Goal: Find contact information: Obtain details needed to contact an individual or organization

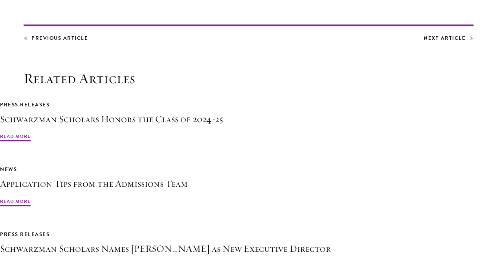
scroll to position [1894, 0]
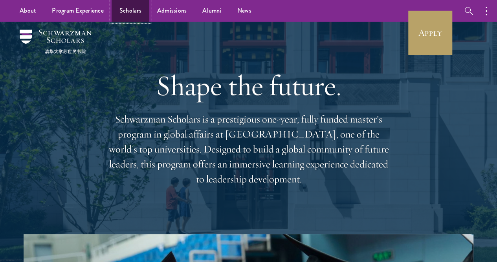
click at [140, 10] on link "Scholars" at bounding box center [131, 11] width 38 height 22
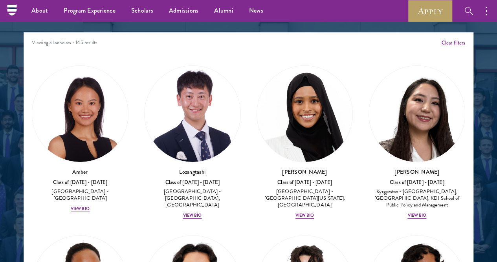
scroll to position [884, 0]
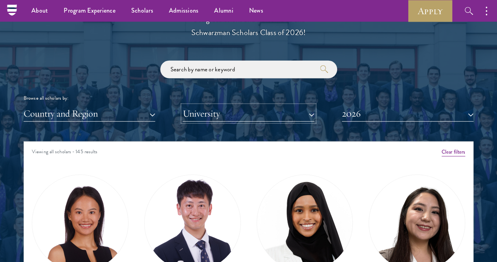
click at [227, 105] on button "University" at bounding box center [249, 113] width 132 height 16
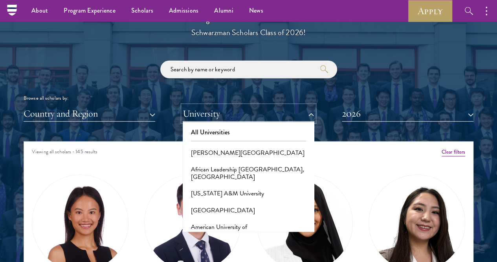
click at [215, 105] on button "University" at bounding box center [249, 113] width 132 height 16
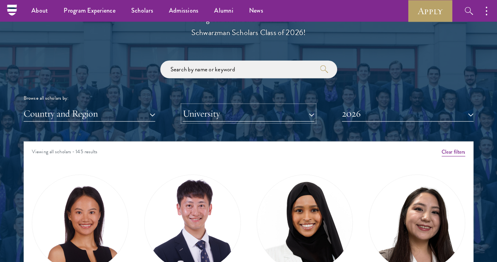
click at [215, 105] on button "University" at bounding box center [249, 113] width 132 height 16
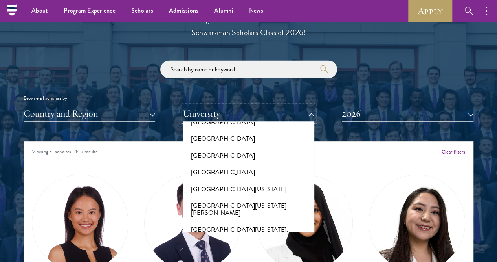
scroll to position [6131, 0]
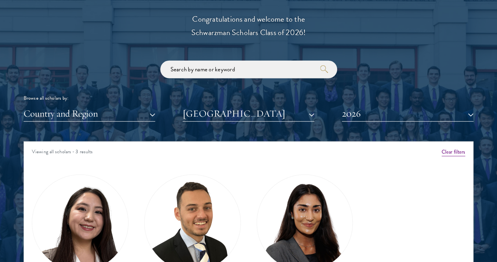
scroll to position [950, 0]
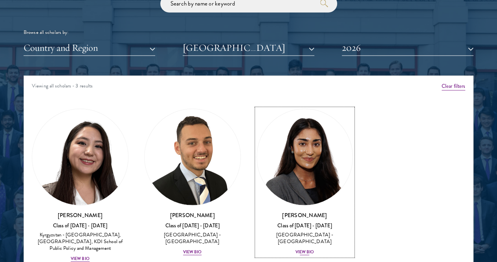
click at [296, 249] on div "View Bio" at bounding box center [305, 252] width 19 height 6
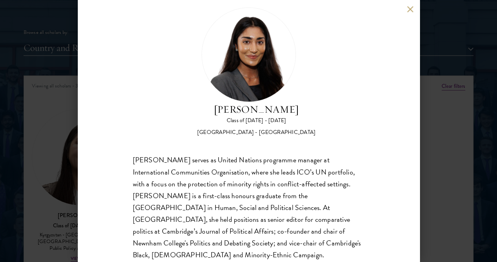
scroll to position [15, 0]
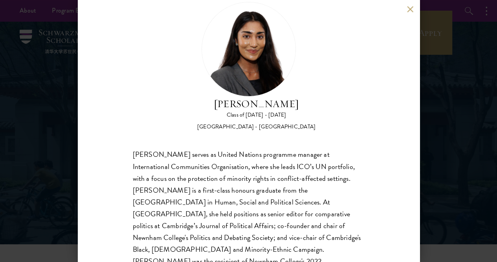
scroll to position [21, 0]
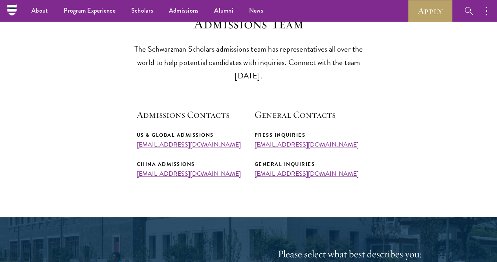
scroll to position [170, 0]
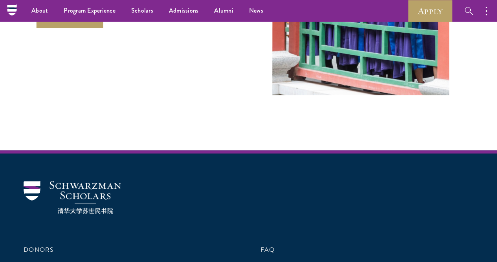
scroll to position [2292, 0]
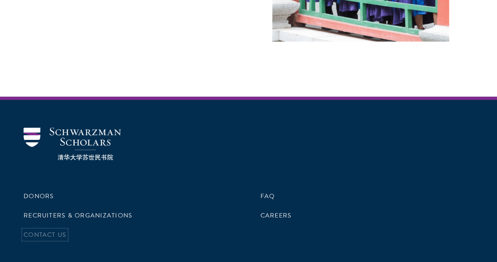
click at [66, 230] on link "Contact Us" at bounding box center [45, 234] width 43 height 9
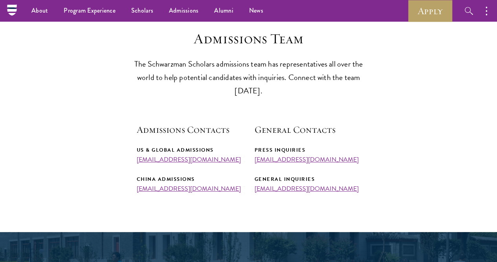
scroll to position [202, 0]
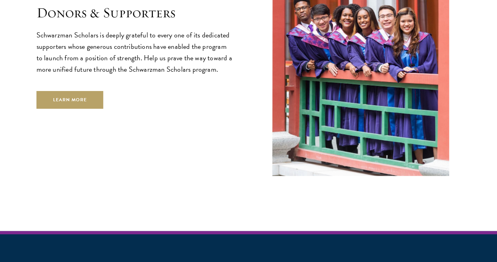
scroll to position [2292, 0]
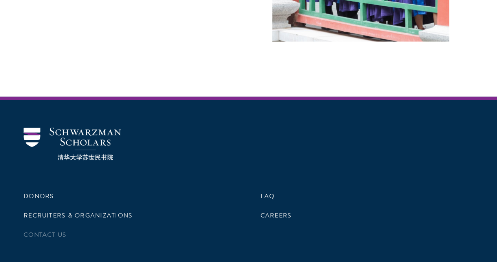
click at [160, 228] on li "Contact Us" at bounding box center [131, 234] width 214 height 13
click at [66, 230] on link "Contact Us" at bounding box center [45, 234] width 43 height 9
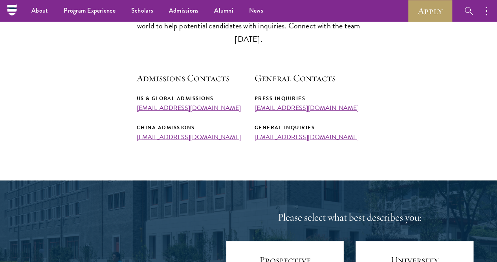
scroll to position [208, 0]
